Goal: Browse casually: Explore the website without a specific task or goal

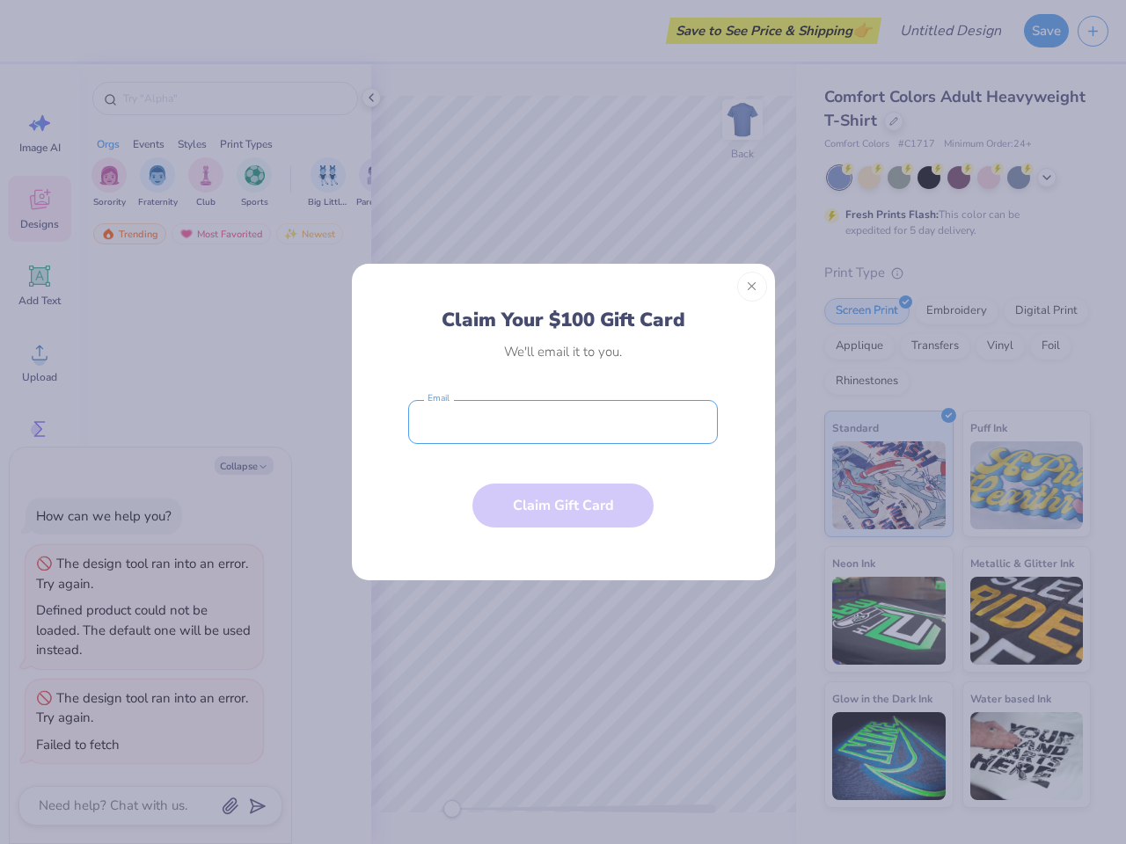
click at [563, 422] on input "email" at bounding box center [563, 422] width 310 height 44
click at [752, 287] on button "Close" at bounding box center [752, 287] width 30 height 30
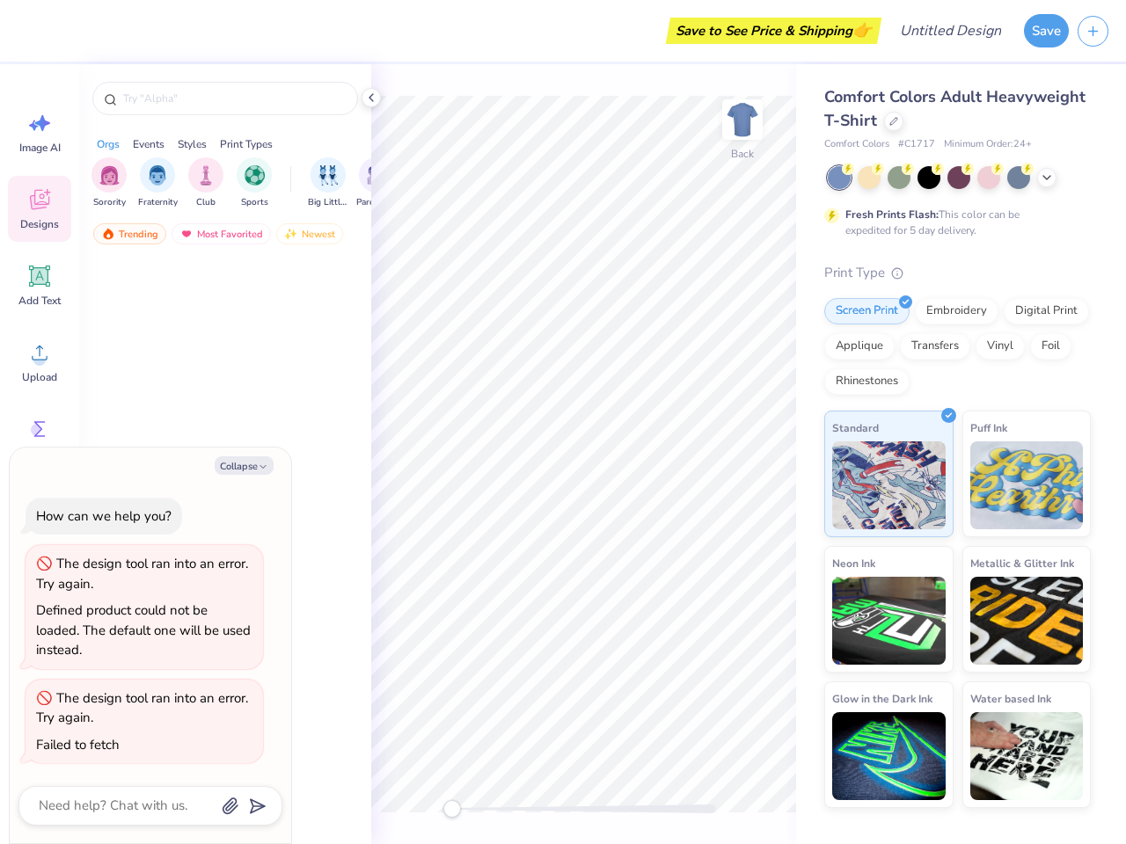
type textarea "x"
